Goal: Check status

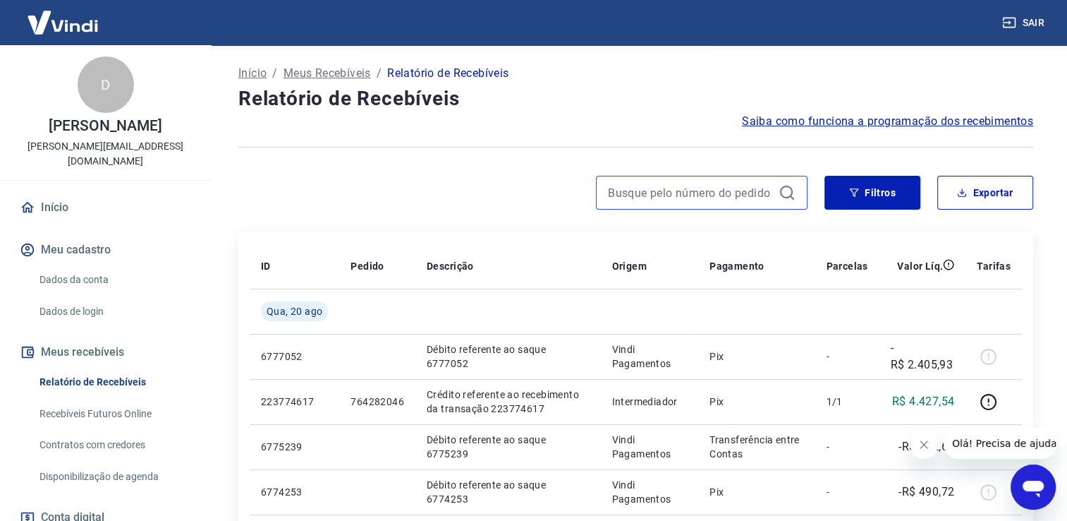
click at [709, 202] on input at bounding box center [690, 192] width 165 height 21
click at [844, 202] on button "Filtros" at bounding box center [873, 193] width 96 height 34
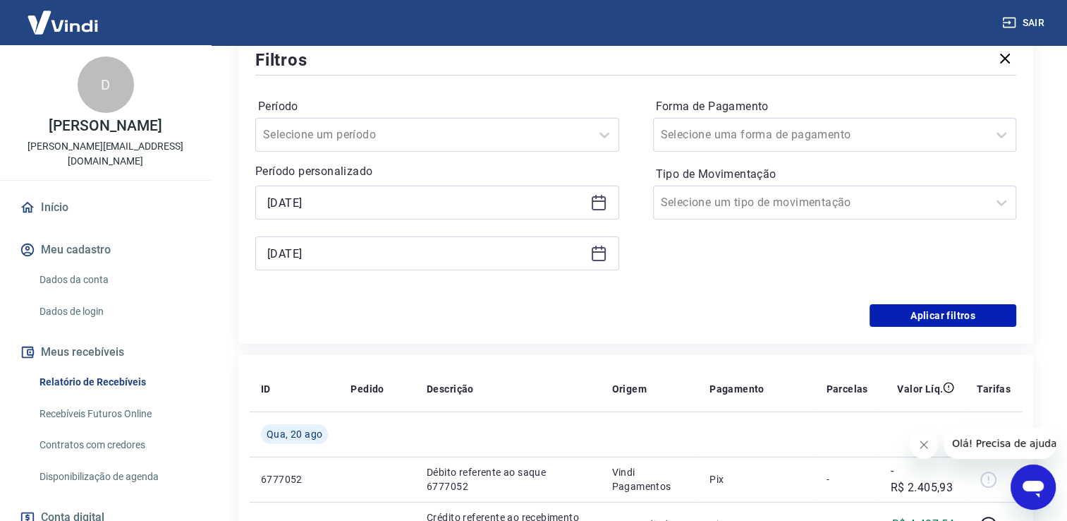
scroll to position [212, 0]
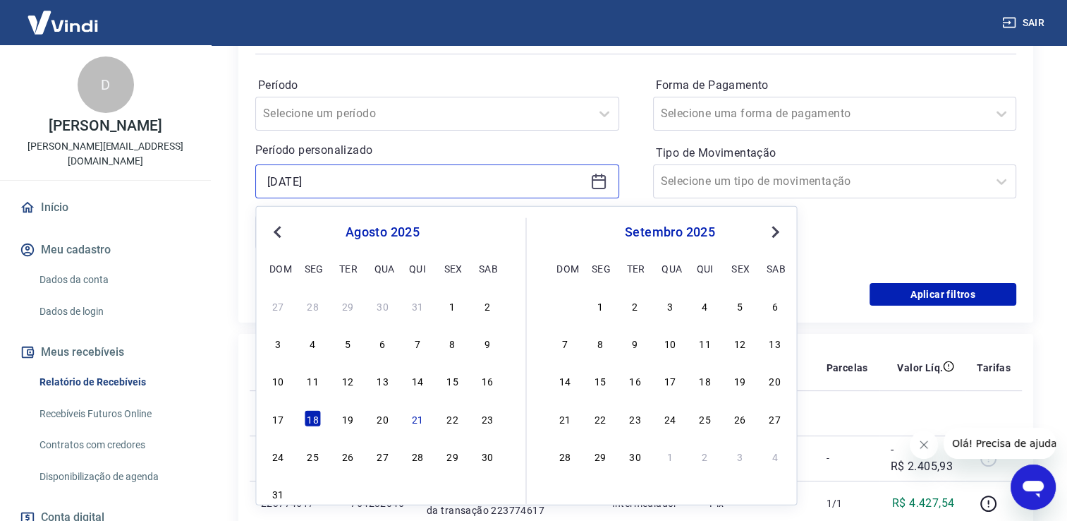
click at [367, 184] on input "[DATE]" at bounding box center [425, 181] width 317 height 21
click at [274, 232] on button "Previous Month" at bounding box center [277, 232] width 17 height 17
click at [279, 230] on span "Previous Month" at bounding box center [279, 231] width 0 height 16
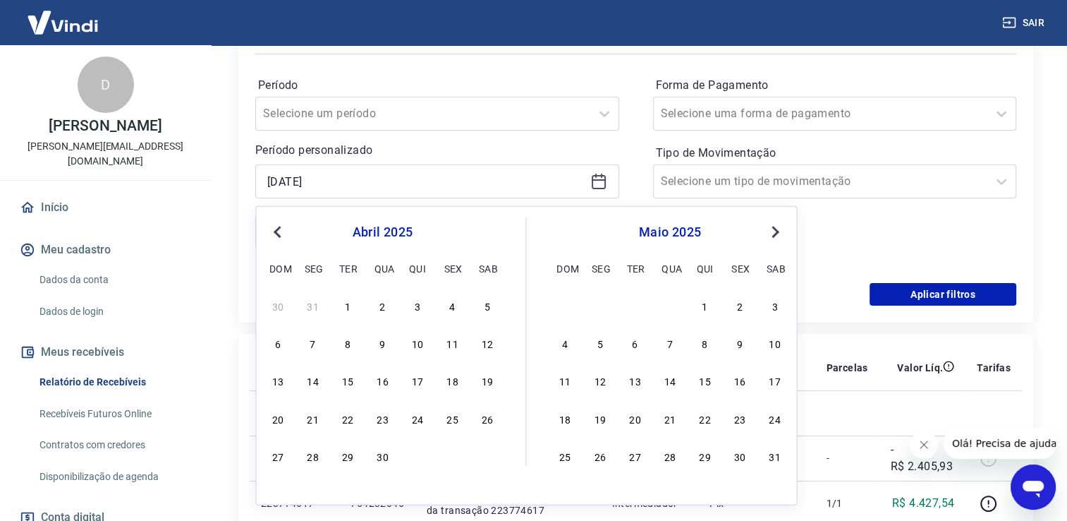
click at [279, 230] on span "Previous Month" at bounding box center [279, 231] width 0 height 16
click at [485, 308] on div "1" at bounding box center [487, 305] width 17 height 17
type input "[DATE]"
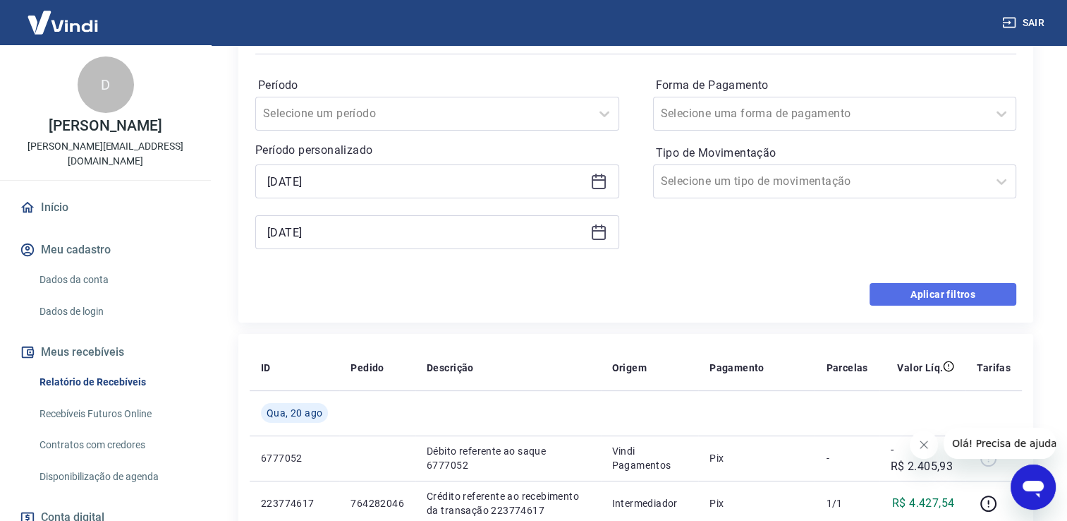
click at [946, 297] on button "Aplicar filtros" at bounding box center [943, 294] width 147 height 23
